Goal: Navigation & Orientation: Go to known website

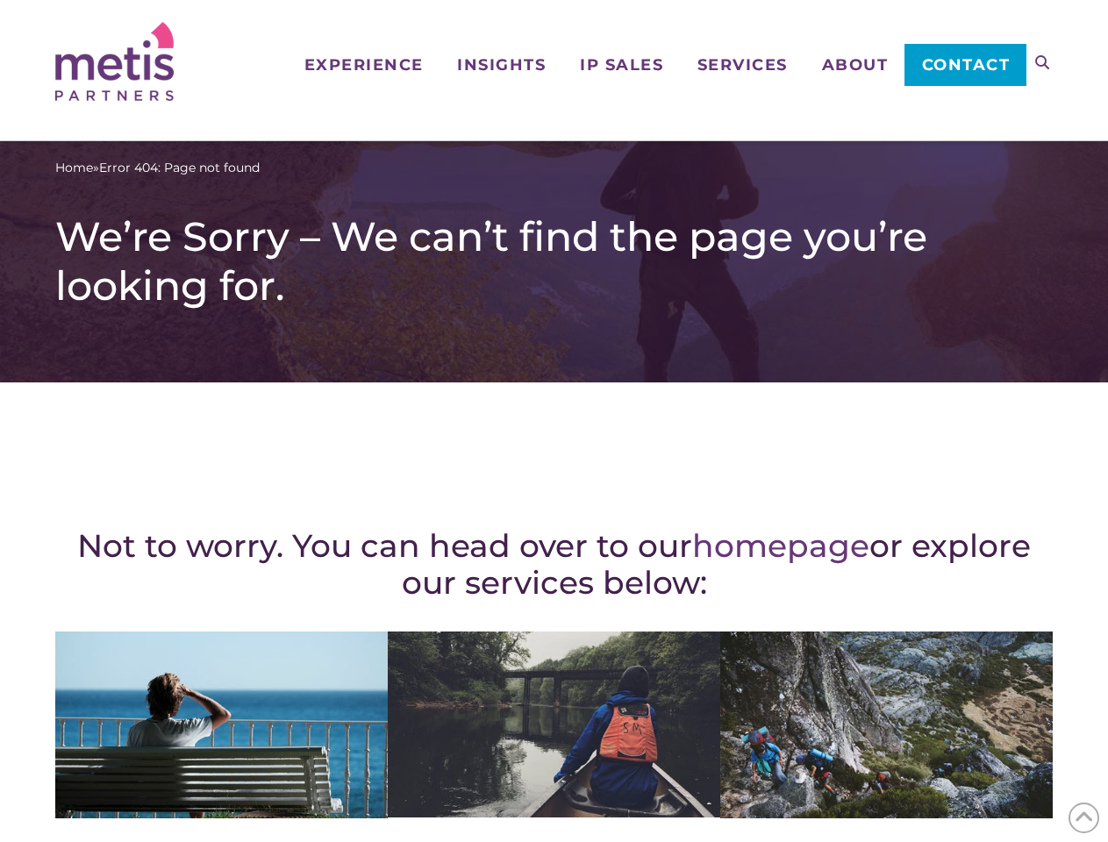
click at [554, 421] on div "Not to worry. You can head over to our homepage or explore our services below: …" at bounding box center [554, 767] width 998 height 699
click at [1042, 62] on icon at bounding box center [1042, 62] width 14 height 14
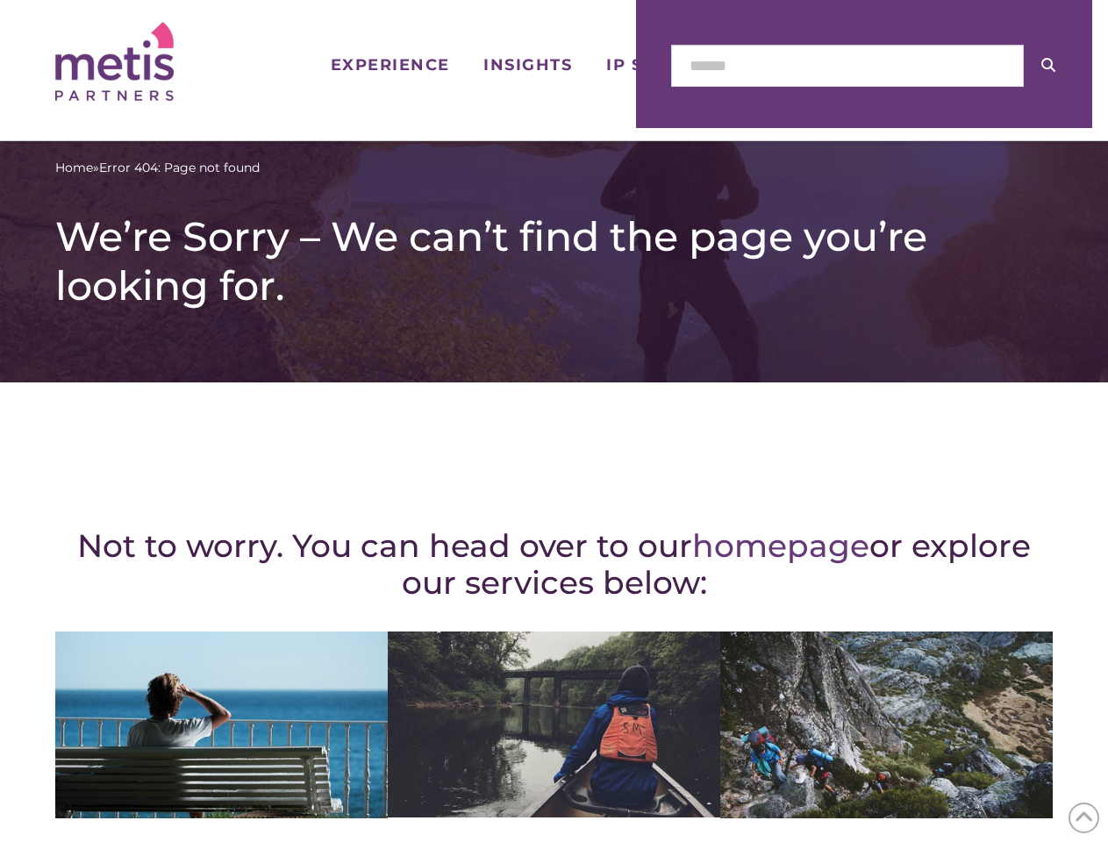
click at [1084, 818] on icon at bounding box center [1084, 818] width 19 height 27
